Goal: Transaction & Acquisition: Purchase product/service

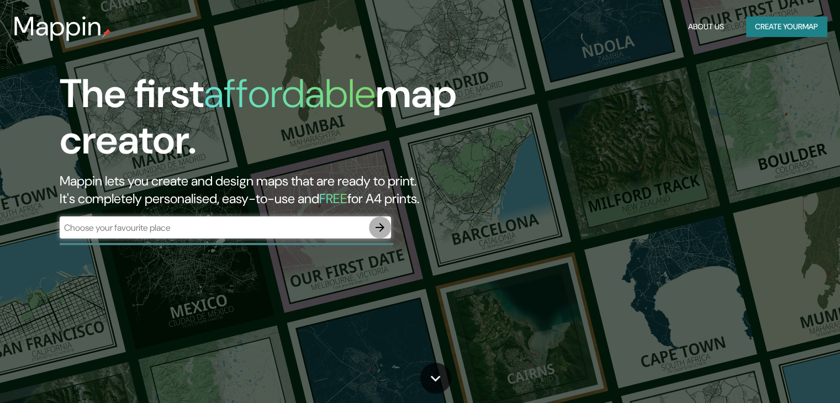
click at [378, 226] on icon "button" at bounding box center [380, 227] width 13 height 13
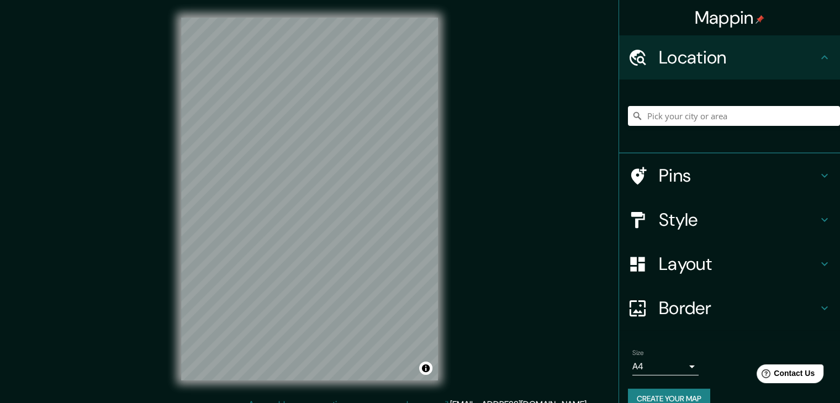
click at [672, 133] on div at bounding box center [734, 115] width 212 height 55
click at [672, 120] on input "Pick your city or area" at bounding box center [734, 116] width 212 height 20
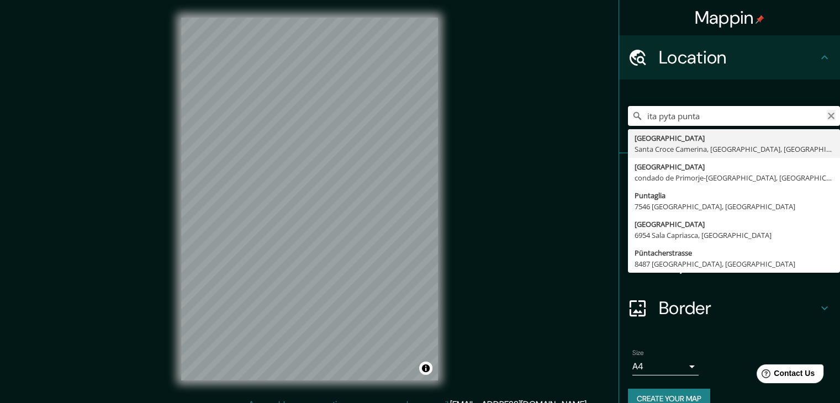
type input "ita pyta punta"
click at [827, 116] on icon "Clear" at bounding box center [831, 116] width 9 height 9
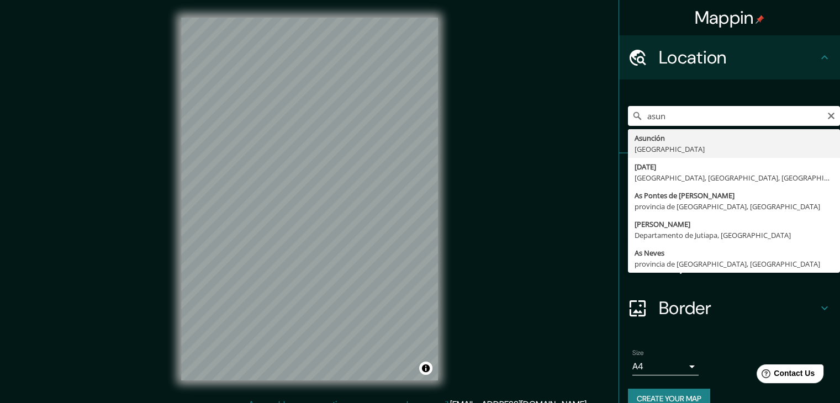
type input "Asunción, Paraguay"
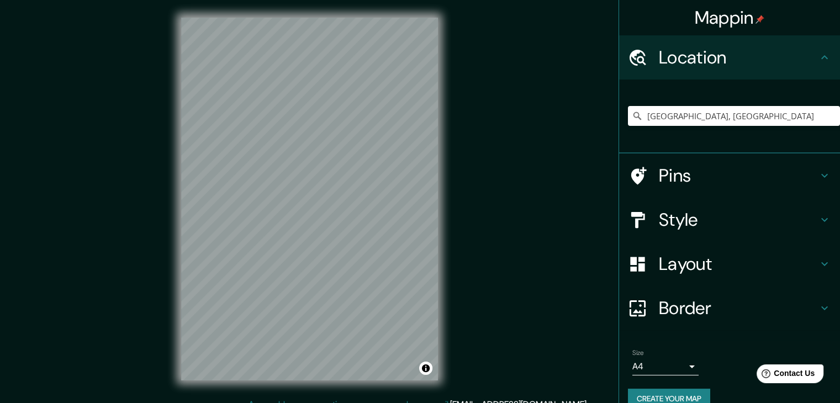
click at [683, 254] on h4 "Layout" at bounding box center [738, 264] width 159 height 22
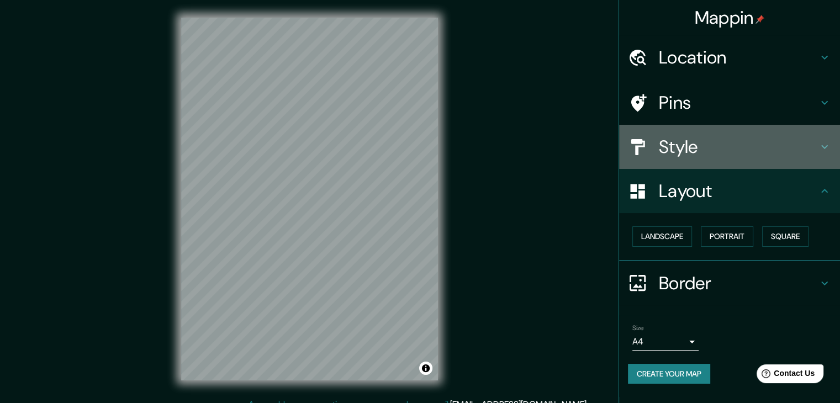
click at [687, 150] on h4 "Style" at bounding box center [738, 147] width 159 height 22
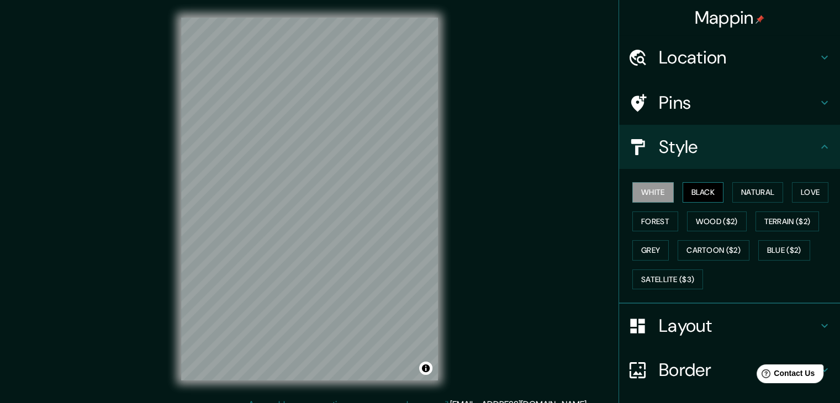
click at [707, 201] on button "Black" at bounding box center [703, 192] width 41 height 20
click at [747, 195] on button "Natural" at bounding box center [758, 192] width 51 height 20
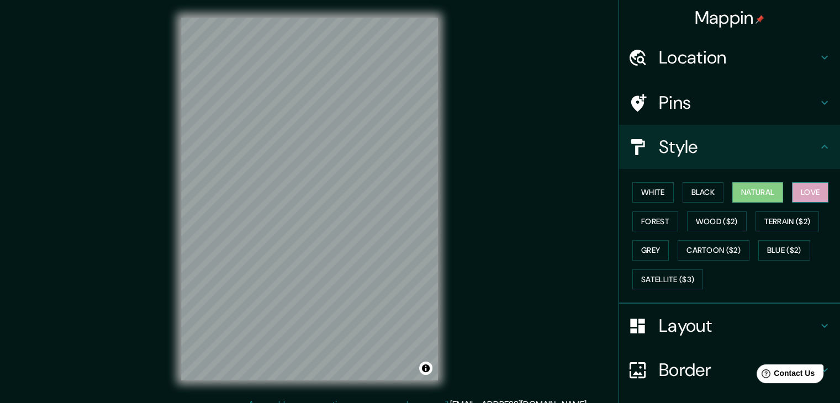
click at [809, 191] on button "Love" at bounding box center [810, 192] width 36 height 20
click at [775, 186] on button "Natural" at bounding box center [758, 192] width 51 height 20
click at [669, 323] on h4 "Layout" at bounding box center [738, 326] width 159 height 22
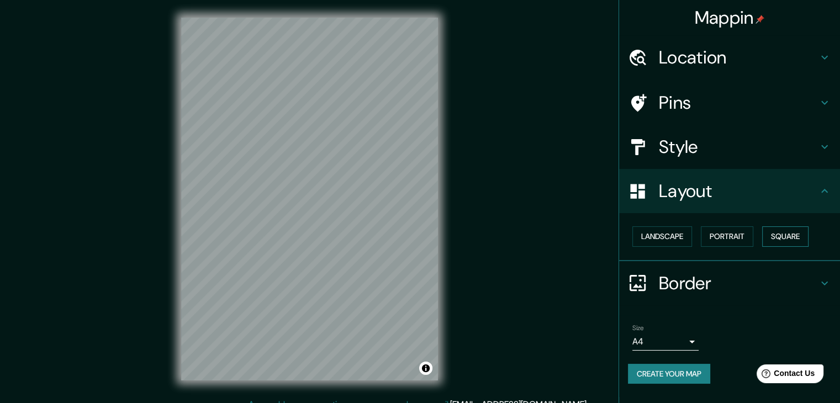
click at [771, 233] on button "Square" at bounding box center [785, 237] width 46 height 20
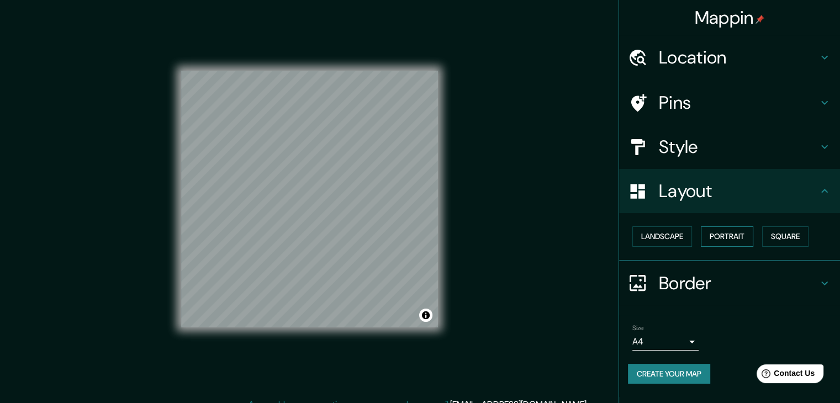
click at [740, 232] on button "Portrait" at bounding box center [727, 237] width 52 height 20
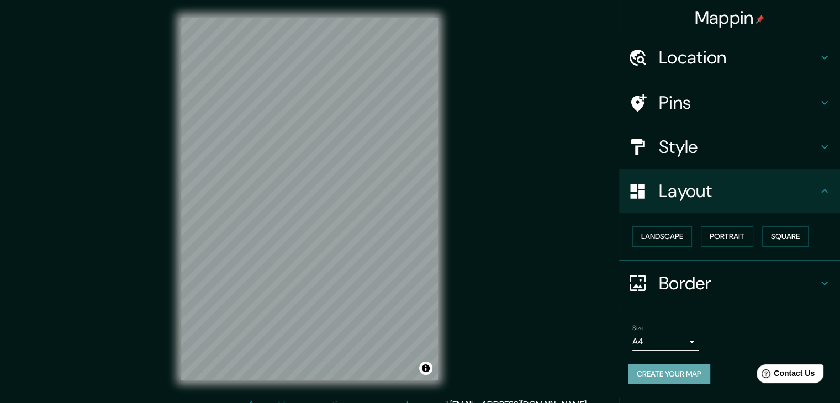
click at [661, 370] on button "Create your map" at bounding box center [669, 374] width 82 height 20
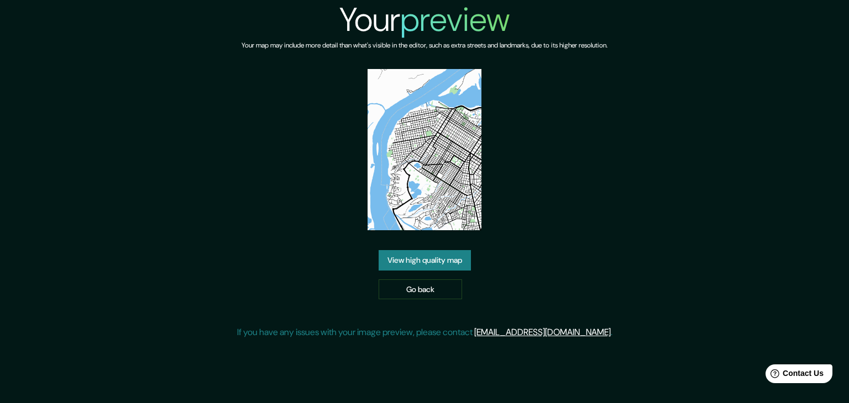
click at [439, 257] on link "View high quality map" at bounding box center [424, 260] width 92 height 20
